Goal: Information Seeking & Learning: Check status

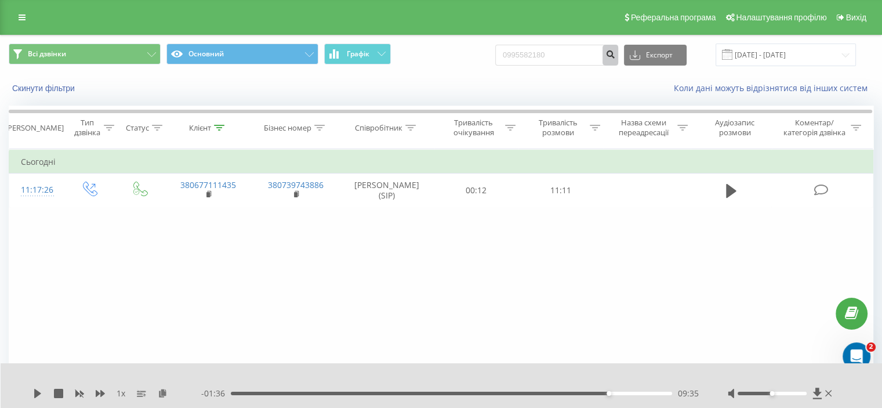
type input "0995582180"
click at [615, 56] on icon "submit" at bounding box center [610, 52] width 10 height 7
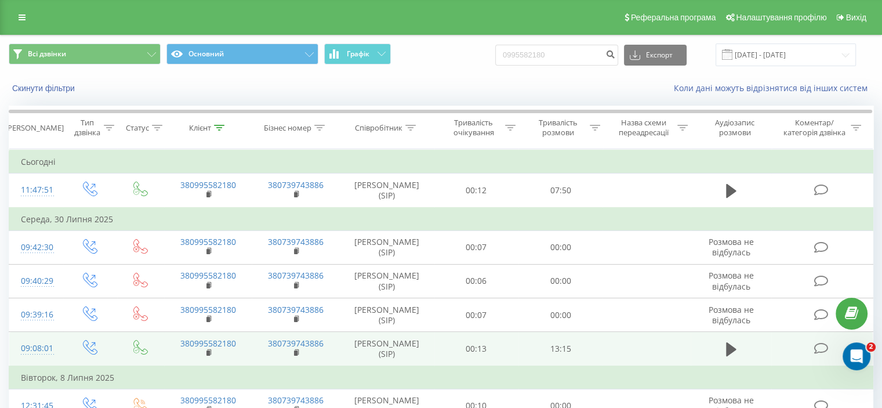
click at [719, 355] on td at bounding box center [730, 349] width 81 height 34
click at [732, 347] on icon at bounding box center [731, 349] width 10 height 14
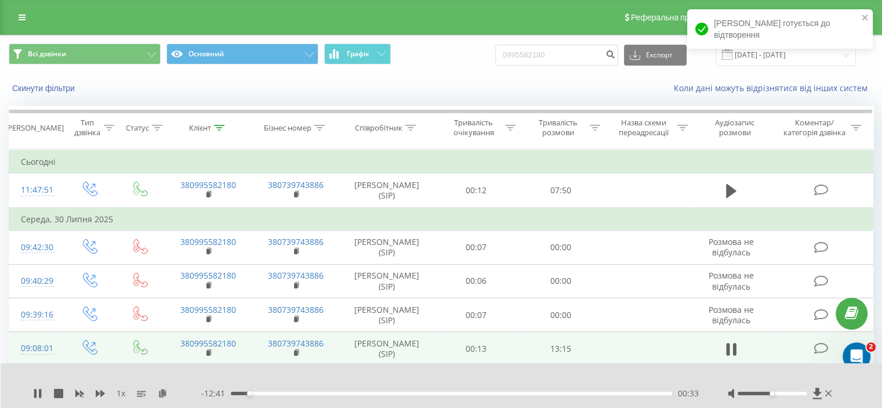
drag, startPoint x: 38, startPoint y: 389, endPoint x: 55, endPoint y: 381, distance: 18.4
click at [41, 388] on icon at bounding box center [37, 392] width 9 height 9
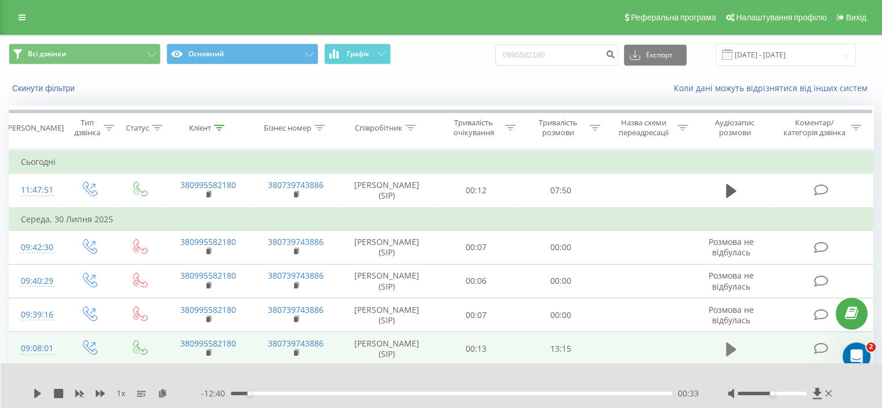
click at [724, 347] on button at bounding box center [730, 348] width 17 height 17
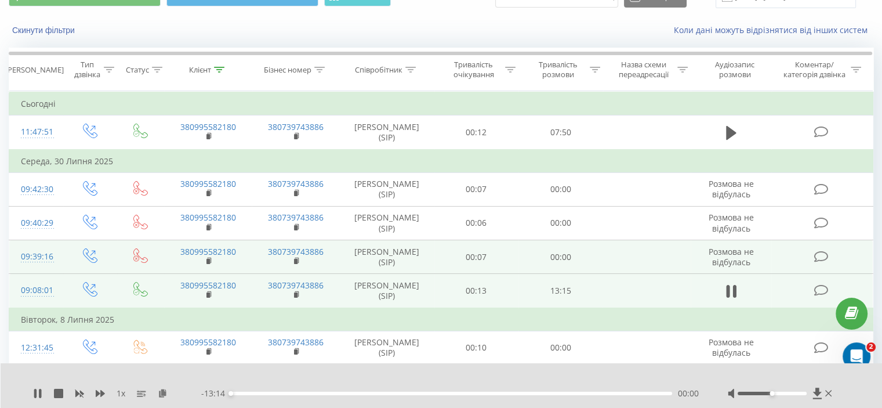
scroll to position [116, 0]
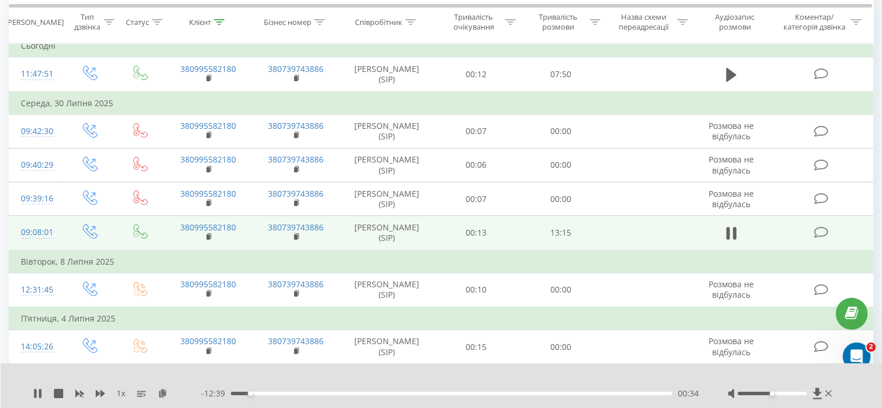
click at [555, 397] on div "- 12:39 00:34 00:34" at bounding box center [449, 393] width 497 height 12
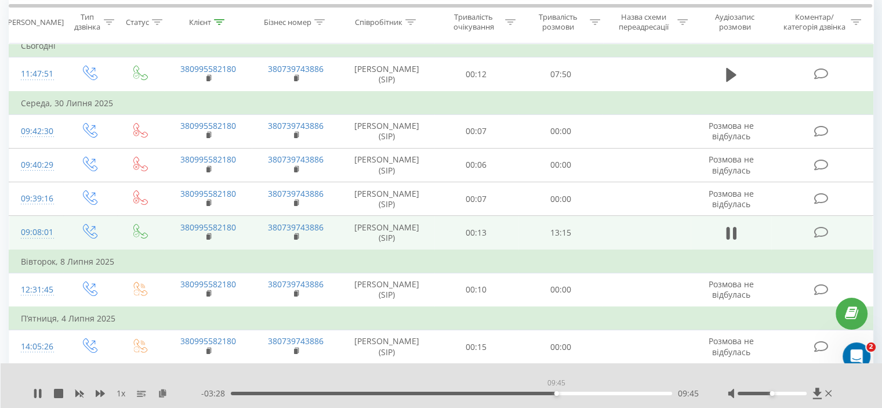
click at [556, 391] on div "09:45" at bounding box center [451, 392] width 441 height 3
click at [577, 391] on div "09:46" at bounding box center [451, 392] width 441 height 3
click at [649, 394] on div "12:32" at bounding box center [451, 392] width 441 height 3
click at [657, 392] on div "12:48" at bounding box center [451, 392] width 441 height 3
click at [664, 392] on div "12:50" at bounding box center [451, 392] width 441 height 3
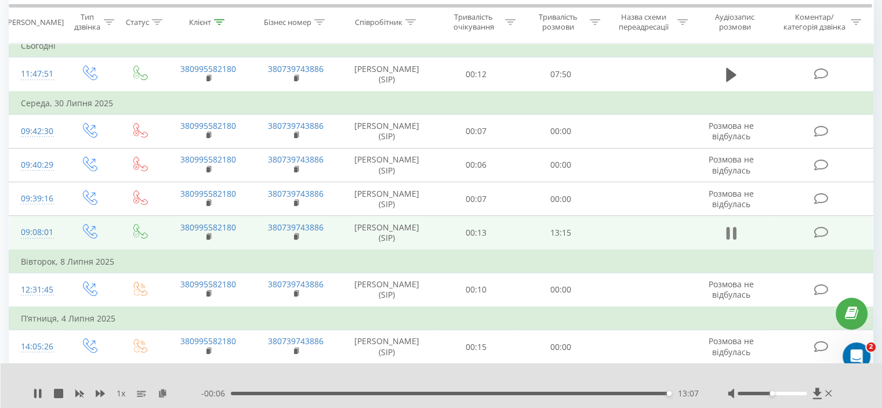
click at [722, 234] on button at bounding box center [730, 232] width 17 height 17
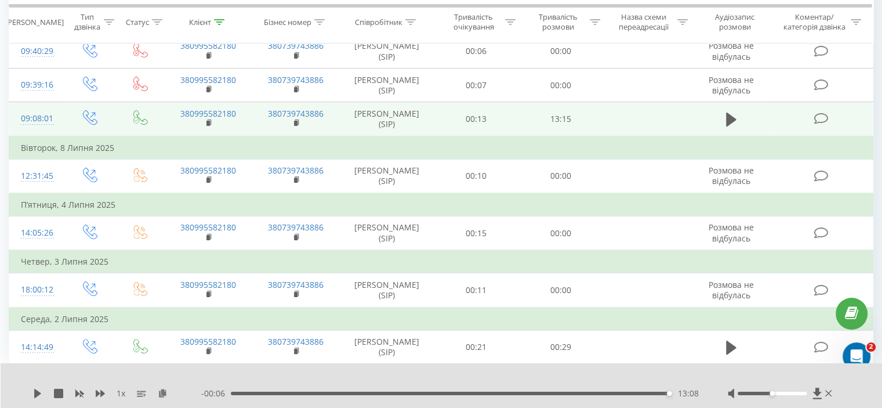
scroll to position [0, 0]
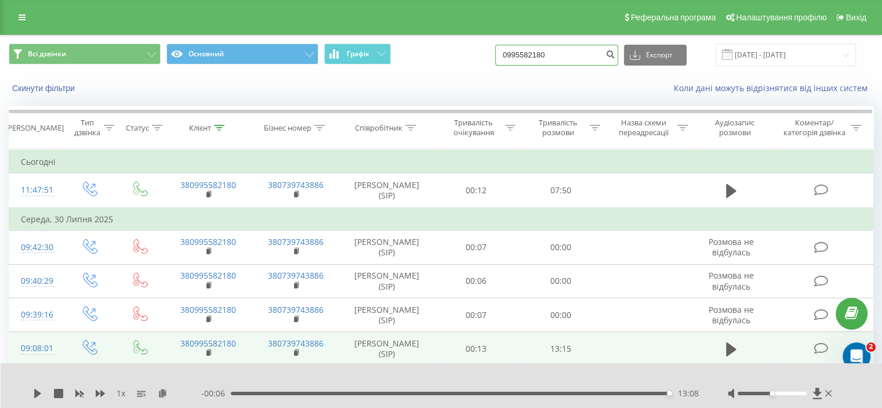
click at [526, 60] on input "0995582180" at bounding box center [556, 55] width 123 height 21
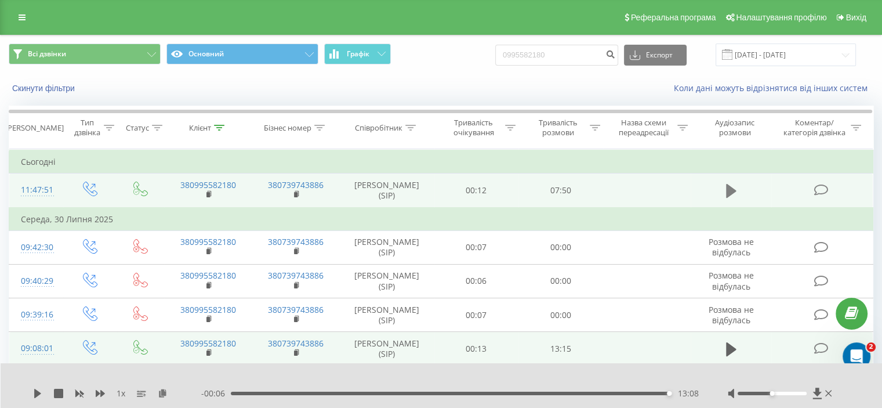
click at [731, 187] on icon at bounding box center [731, 191] width 10 height 14
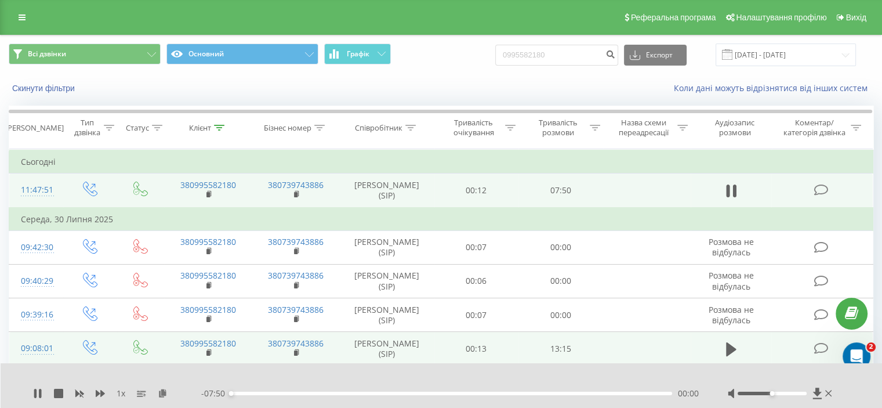
click at [255, 391] on div "00:00" at bounding box center [451, 392] width 441 height 3
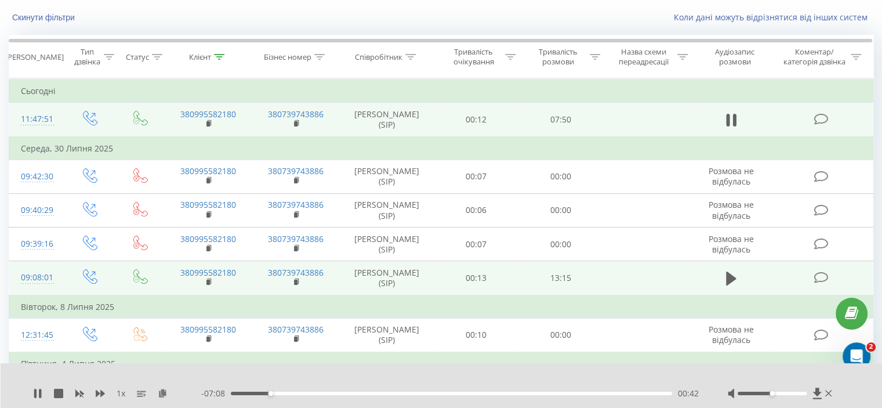
scroll to position [39, 0]
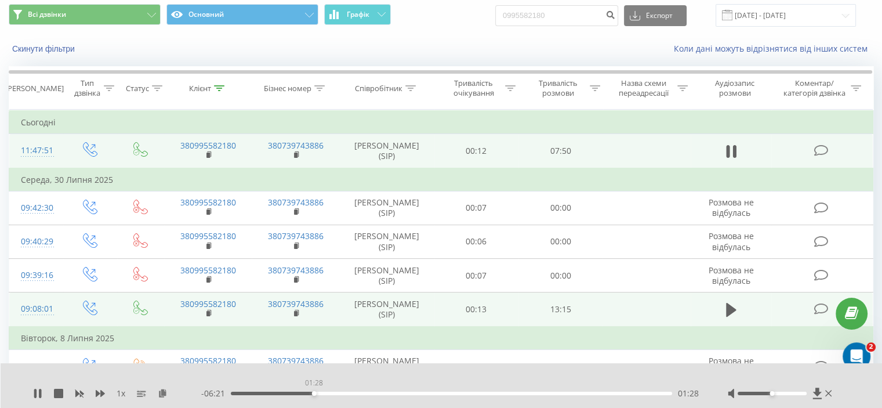
click at [314, 394] on div "01:28" at bounding box center [451, 392] width 441 height 3
click at [387, 394] on div "01:29" at bounding box center [451, 392] width 441 height 3
click at [580, 394] on div "00:00" at bounding box center [451, 392] width 441 height 3
click at [613, 394] on div "06:17" at bounding box center [451, 392] width 441 height 3
click at [639, 392] on div "06:48" at bounding box center [451, 392] width 441 height 3
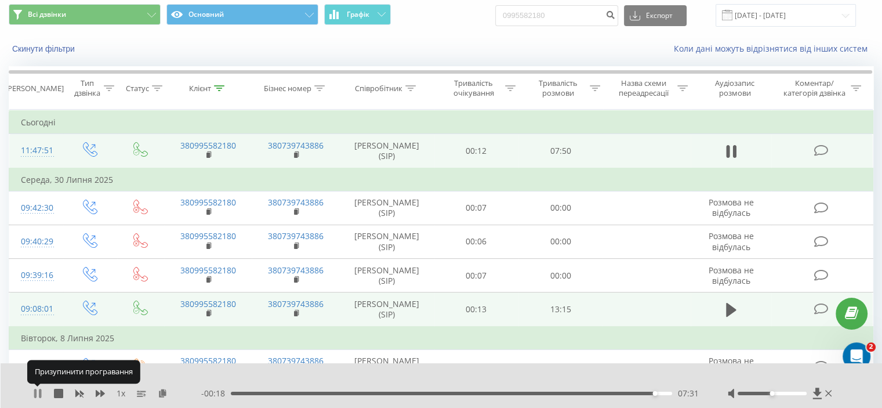
click at [33, 397] on icon at bounding box center [37, 392] width 9 height 9
